Goal: Check status

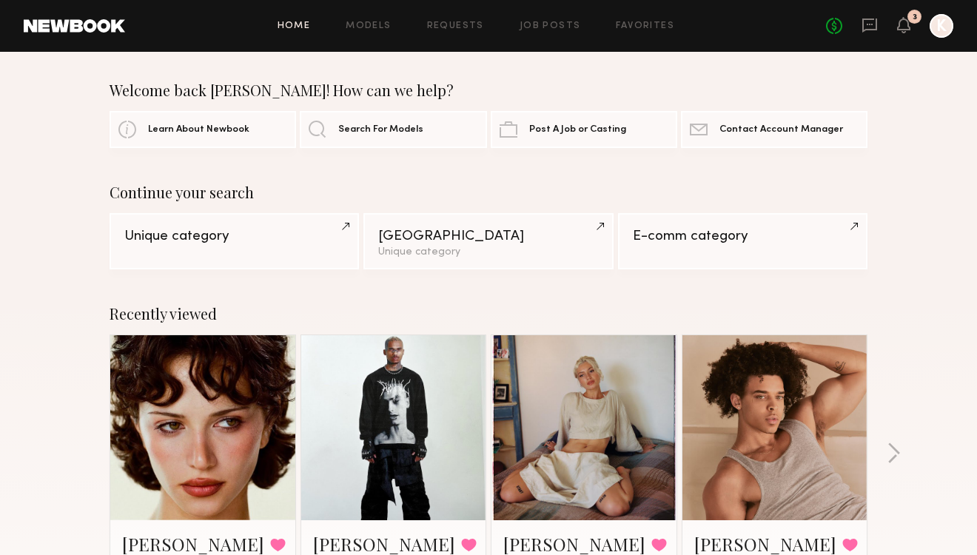
click at [273, 378] on div at bounding box center [202, 427] width 185 height 185
click at [220, 399] on link at bounding box center [203, 427] width 90 height 185
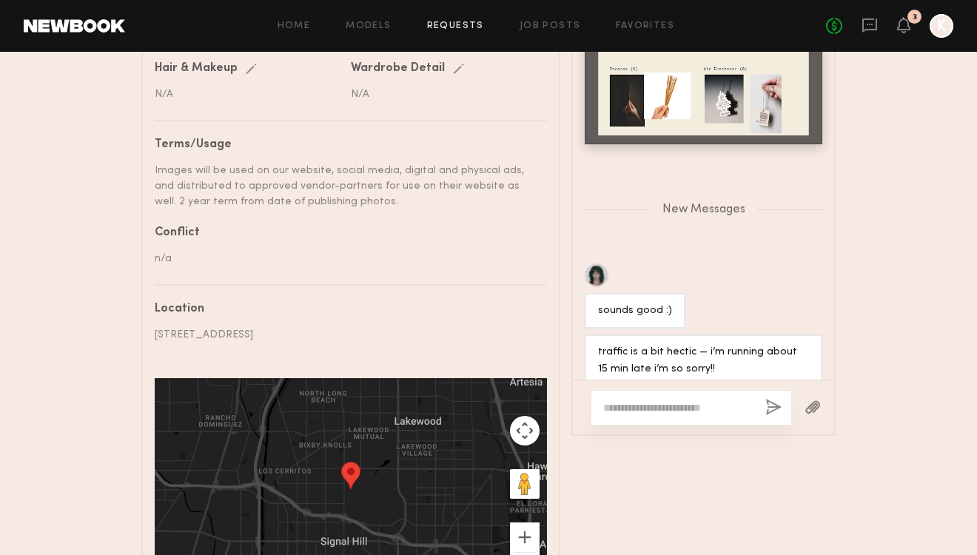
scroll to position [841, 0]
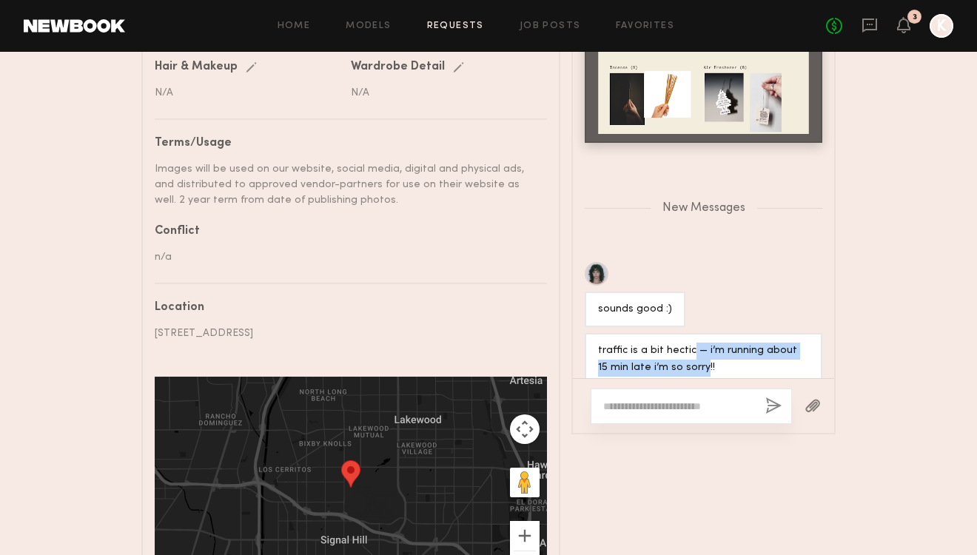
drag, startPoint x: 689, startPoint y: 329, endPoint x: 692, endPoint y: 348, distance: 19.6
click at [692, 348] on div "traffic is a bit hectic — i’m running about 15 min late i’m so sorry!!" at bounding box center [703, 360] width 211 height 34
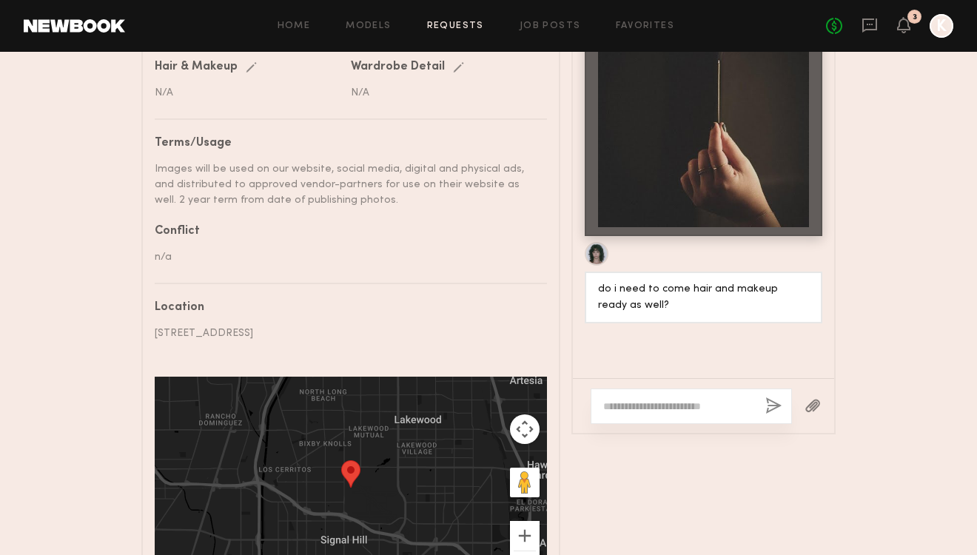
scroll to position [868, 0]
